Goal: Task Accomplishment & Management: Use online tool/utility

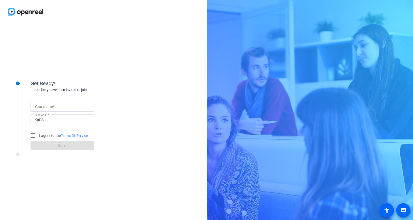
click at [62, 107] on input "Your name" at bounding box center [63, 106] width 56 height 6
type input "[PERSON_NAME]"
click at [33, 136] on input "I agree to the Terms Of Service" at bounding box center [33, 136] width 10 height 10
checkbox input "true"
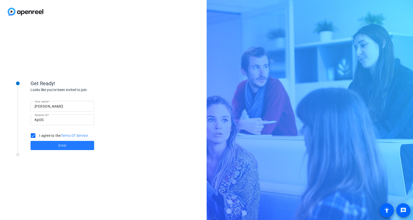
click at [53, 148] on span at bounding box center [63, 146] width 64 height 12
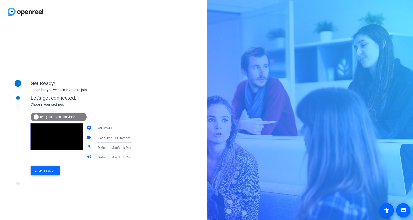
click at [45, 171] on span "Enter session" at bounding box center [45, 170] width 21 height 5
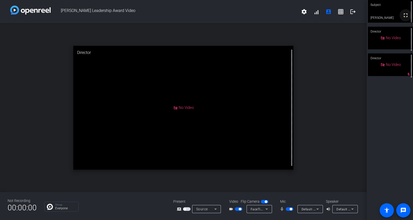
click at [403, 17] on mat-icon "fullscreen" at bounding box center [406, 15] width 6 height 6
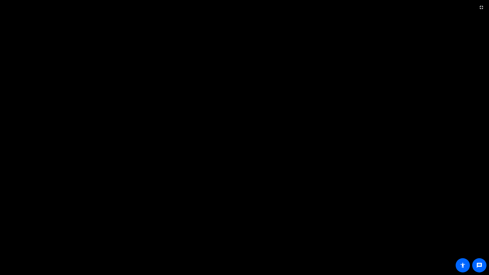
drag, startPoint x: 155, startPoint y: 50, endPoint x: 97, endPoint y: 0, distance: 77.1
click at [155, 50] on video at bounding box center [244, 137] width 489 height 275
click at [49, 2] on video at bounding box center [244, 137] width 489 height 275
click at [11, 0] on video at bounding box center [244, 137] width 489 height 275
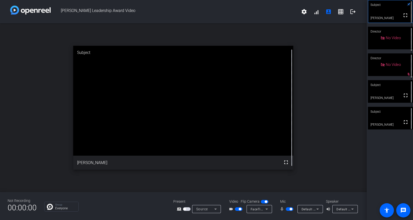
drag, startPoint x: 291, startPoint y: 209, endPoint x: 290, endPoint y: 170, distance: 39.3
click at [291, 209] on span "button" at bounding box center [291, 209] width 3 height 3
drag, startPoint x: 240, startPoint y: 210, endPoint x: 246, endPoint y: 181, distance: 29.7
click at [240, 209] on span "button" at bounding box center [240, 209] width 3 height 3
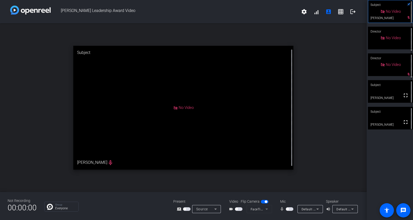
drag, startPoint x: 287, startPoint y: 209, endPoint x: 275, endPoint y: 149, distance: 61.6
click at [287, 209] on span "button" at bounding box center [287, 209] width 3 height 3
drag, startPoint x: 237, startPoint y: 210, endPoint x: 251, endPoint y: 173, distance: 39.6
click at [237, 209] on span "button" at bounding box center [236, 209] width 3 height 3
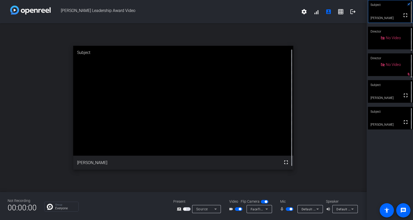
click at [240, 210] on span "button" at bounding box center [240, 209] width 3 height 3
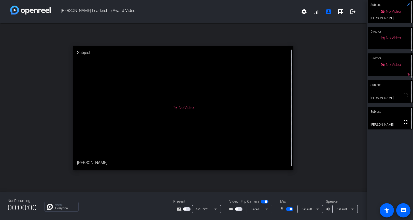
click at [291, 210] on span "button" at bounding box center [291, 209] width 3 height 3
click at [288, 209] on span "button" at bounding box center [287, 209] width 3 height 3
click at [237, 208] on span "button" at bounding box center [239, 210] width 8 height 4
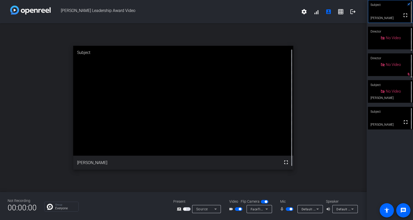
click at [241, 210] on span "button" at bounding box center [240, 209] width 3 height 3
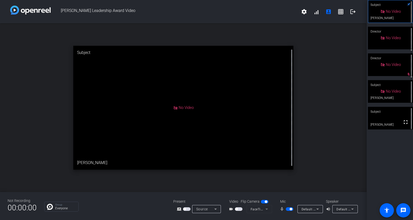
click at [291, 209] on span "button" at bounding box center [291, 209] width 3 height 3
click at [288, 210] on span "button" at bounding box center [287, 209] width 3 height 3
click at [237, 209] on span "button" at bounding box center [236, 209] width 3 height 3
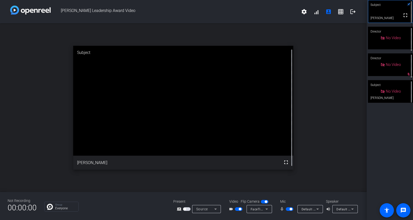
drag, startPoint x: 291, startPoint y: 208, endPoint x: 272, endPoint y: 208, distance: 19.9
click at [291, 208] on span "button" at bounding box center [291, 209] width 3 height 3
drag, startPoint x: 237, startPoint y: 213, endPoint x: 239, endPoint y: 211, distance: 3.2
click at [237, 213] on div "videocam_outline FaceTime HD Camera (2C0E:82E3)" at bounding box center [249, 209] width 51 height 8
click at [240, 211] on span "button" at bounding box center [239, 210] width 8 height 4
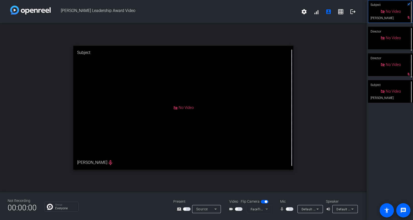
click at [289, 209] on span "button" at bounding box center [287, 209] width 3 height 3
click at [238, 209] on span "button" at bounding box center [236, 209] width 3 height 3
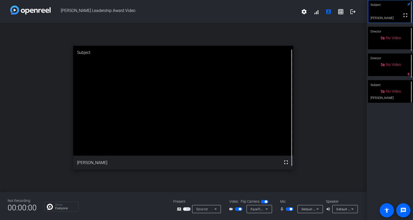
click at [241, 209] on span "button" at bounding box center [240, 209] width 3 height 3
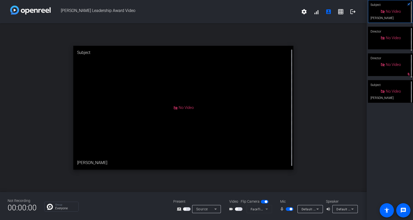
click at [292, 209] on span "button" at bounding box center [291, 209] width 3 height 3
click at [288, 210] on span "button" at bounding box center [287, 209] width 3 height 3
click at [292, 209] on span "button" at bounding box center [291, 209] width 3 height 3
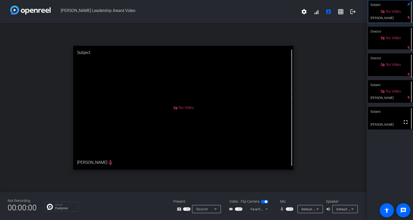
click at [238, 209] on span "button" at bounding box center [239, 210] width 8 height 4
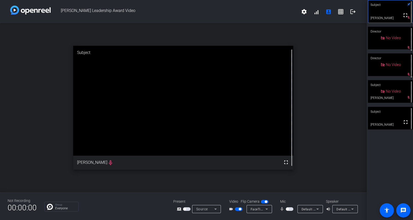
click at [289, 210] on span "button" at bounding box center [287, 209] width 3 height 3
click at [291, 210] on span "button" at bounding box center [291, 209] width 3 height 3
click at [241, 210] on span "button" at bounding box center [240, 209] width 3 height 3
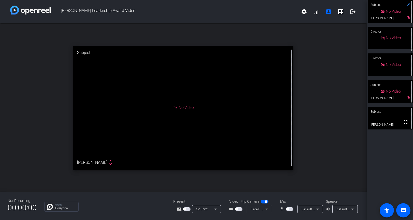
click at [288, 210] on span "button" at bounding box center [287, 209] width 3 height 3
click at [237, 209] on span "button" at bounding box center [236, 209] width 3 height 3
